Goal: Task Accomplishment & Management: Manage account settings

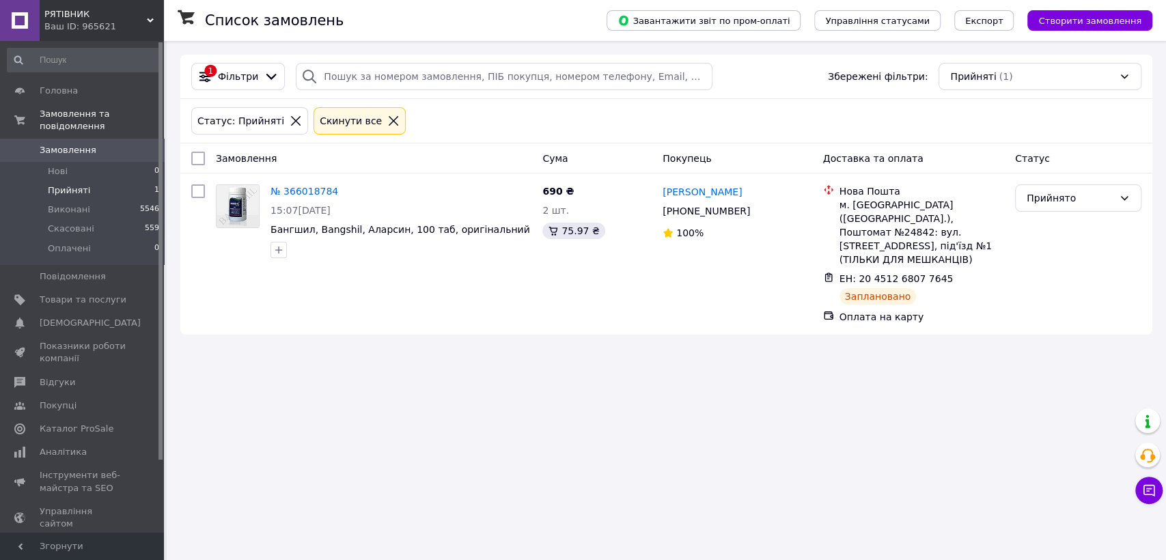
click at [58, 184] on span "Прийняті" at bounding box center [69, 190] width 42 height 12
click at [87, 181] on li "Прийняті 1" at bounding box center [83, 190] width 167 height 19
click at [63, 184] on span "Прийняті" at bounding box center [69, 190] width 42 height 12
click at [70, 184] on span "Прийняті" at bounding box center [69, 190] width 42 height 12
click at [63, 204] on span "Виконані" at bounding box center [69, 210] width 42 height 12
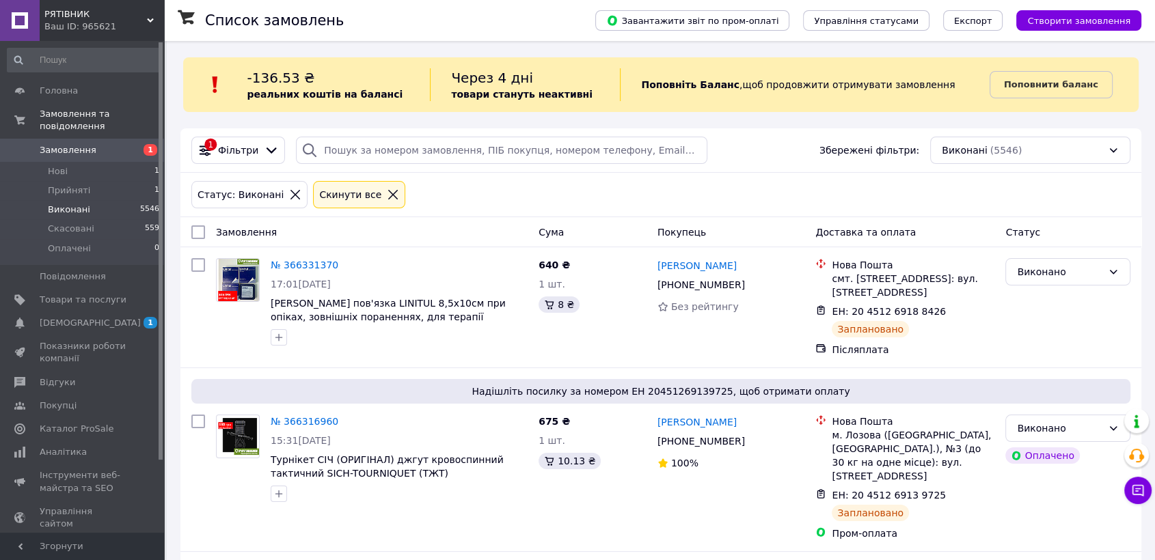
click at [493, 191] on div "Статус: Виконані Cкинути все" at bounding box center [661, 194] width 944 height 33
click at [57, 165] on span "Нові" at bounding box center [58, 171] width 20 height 12
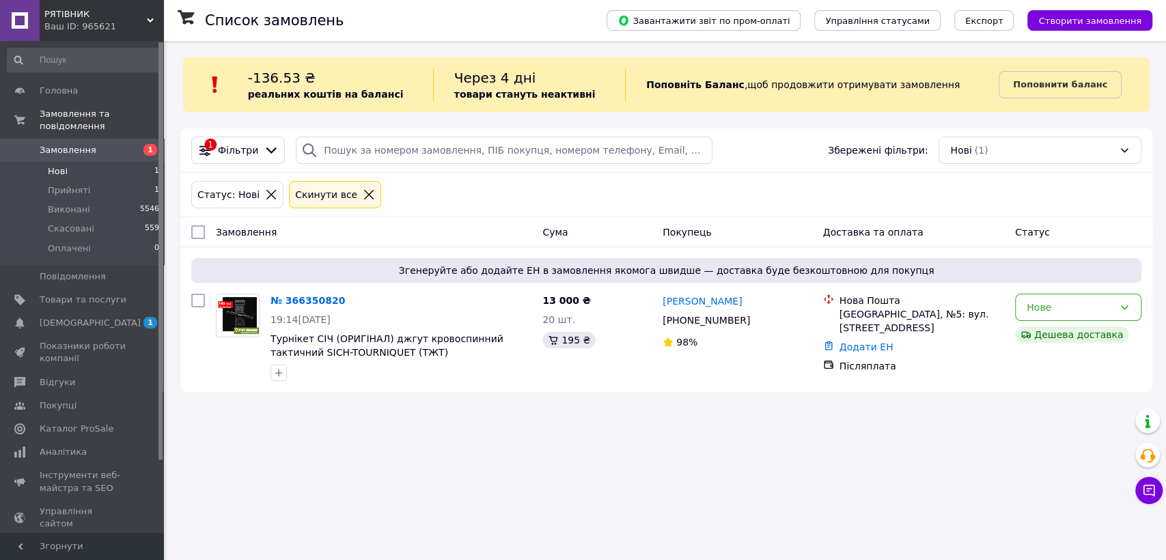
click at [1036, 85] on b "Поповнити баланс" at bounding box center [1060, 84] width 94 height 10
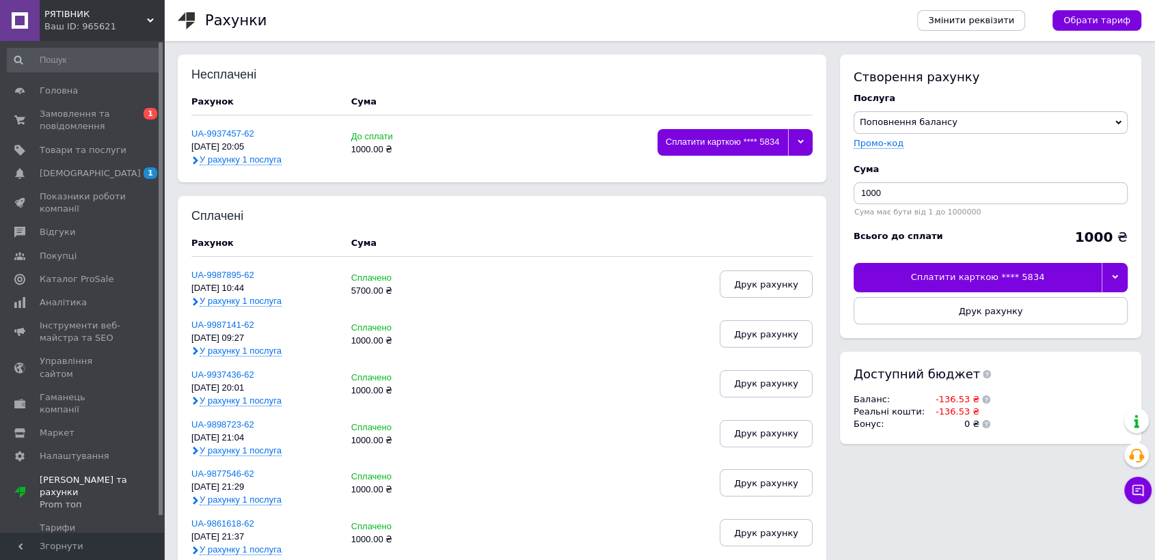
click at [1030, 282] on div "Сплатити карткою **** 5834" at bounding box center [977, 277] width 248 height 29
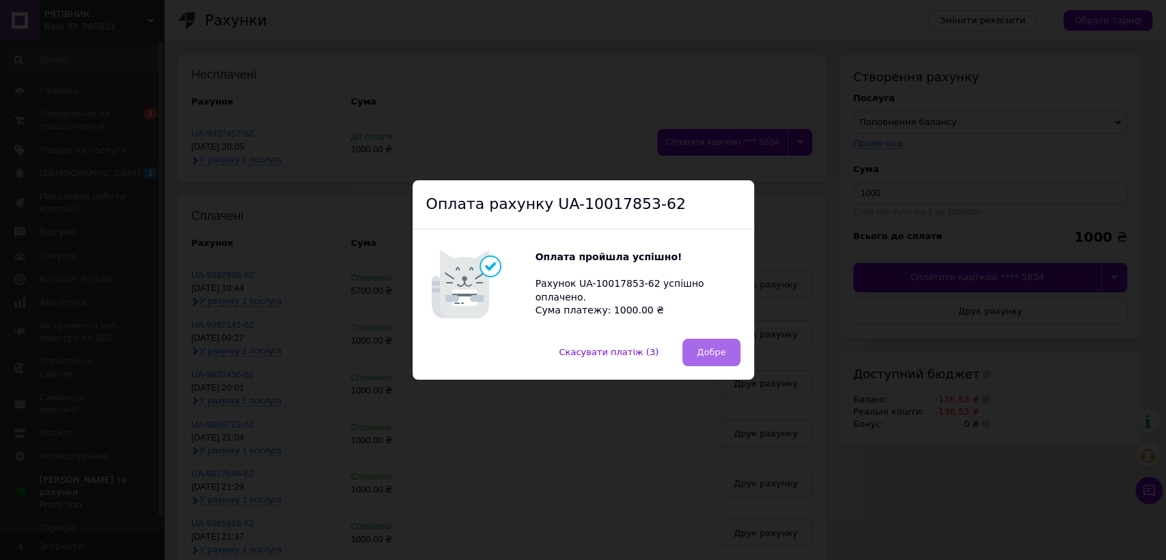
click at [722, 357] on span "Добре" at bounding box center [711, 352] width 29 height 10
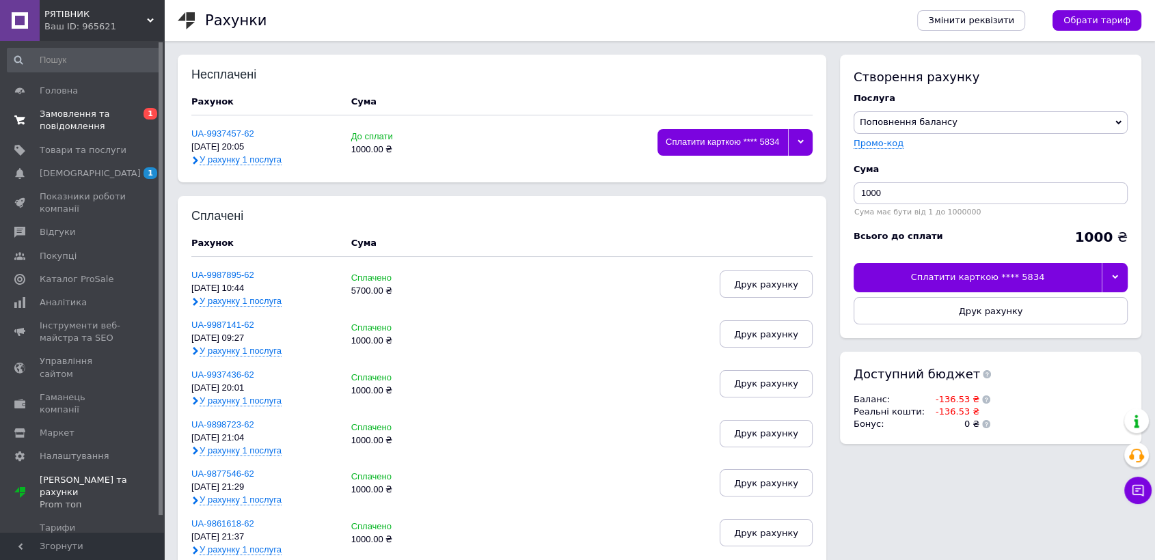
click at [90, 122] on span "Замовлення та повідомлення" at bounding box center [83, 120] width 87 height 25
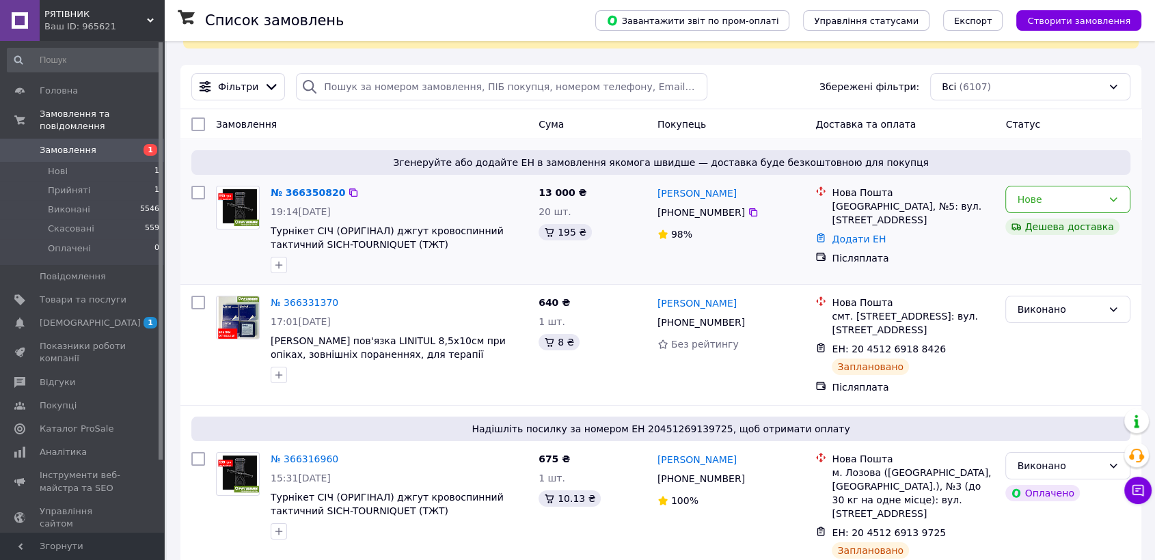
scroll to position [70, 0]
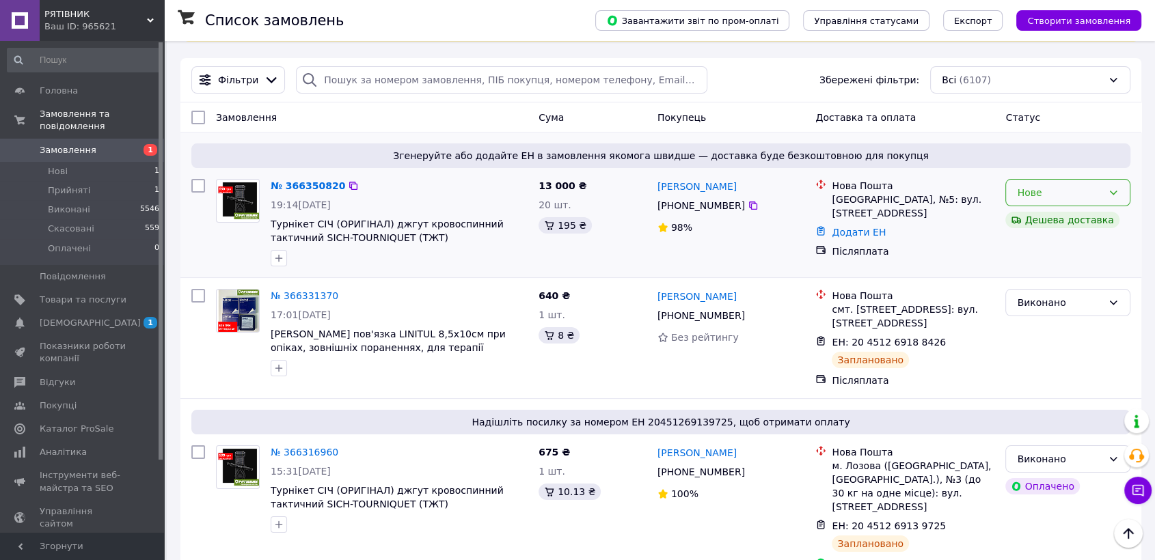
click at [1112, 194] on icon at bounding box center [1113, 193] width 8 height 4
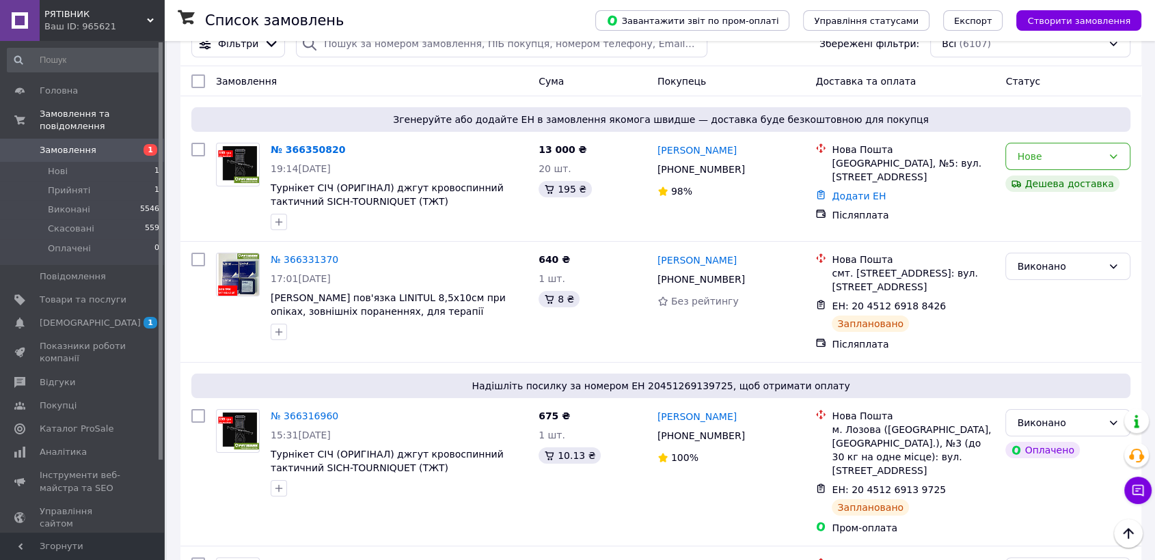
scroll to position [38, 0]
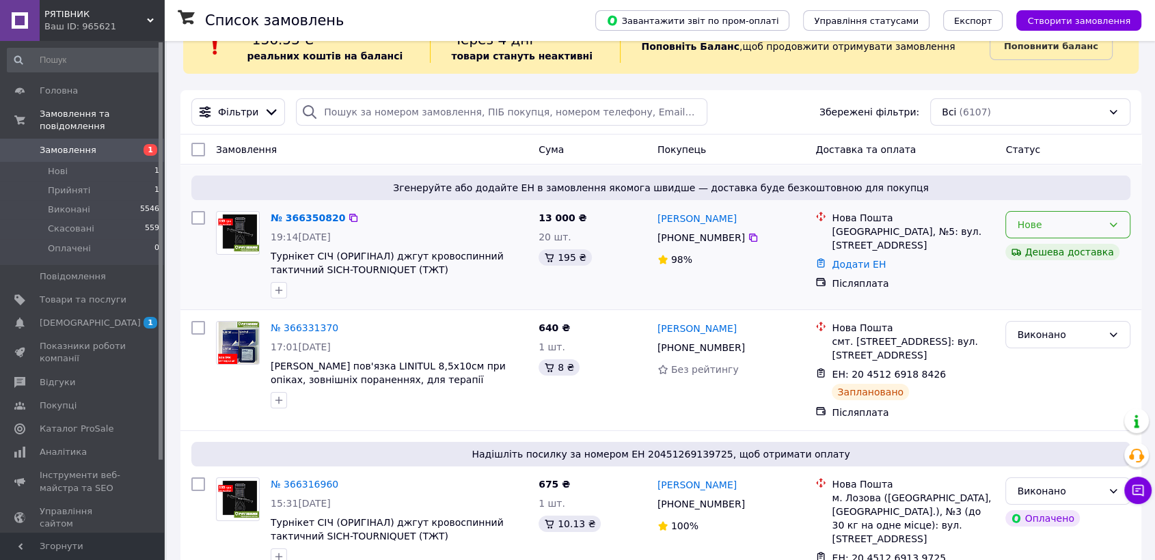
click at [1122, 220] on div "Нове" at bounding box center [1067, 224] width 125 height 27
click at [1066, 251] on li "Прийнято" at bounding box center [1068, 253] width 124 height 25
click at [1029, 223] on div "Прийнято" at bounding box center [1059, 224] width 85 height 15
click at [982, 277] on div "Післяплата" at bounding box center [912, 284] width 163 height 14
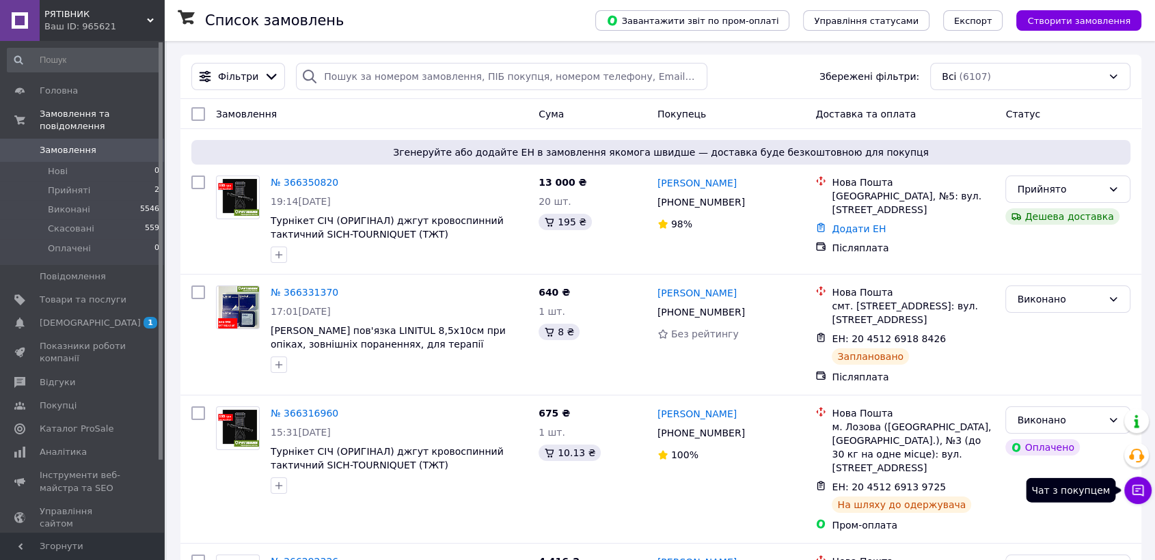
click at [1144, 497] on button "Чат з покупцем" at bounding box center [1137, 490] width 27 height 27
